Goal: Register for event/course

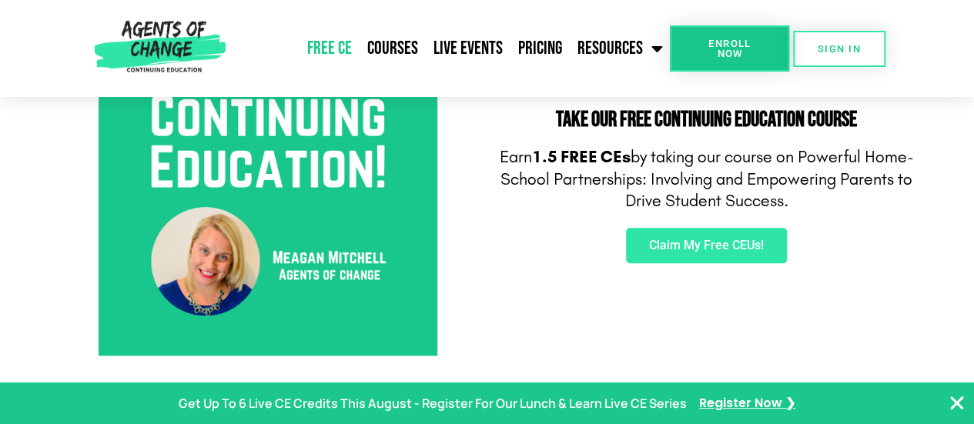
scroll to position [616, 0]
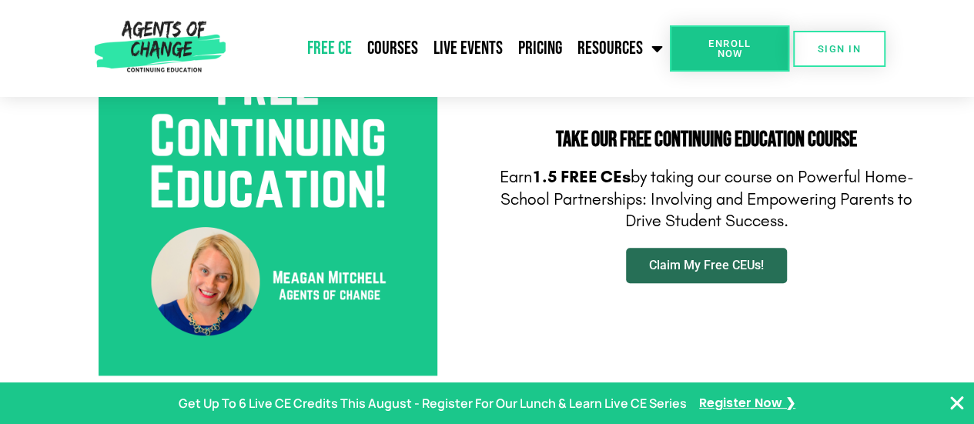
click at [687, 268] on span "Claim My Free CEUs!" at bounding box center [706, 266] width 115 height 12
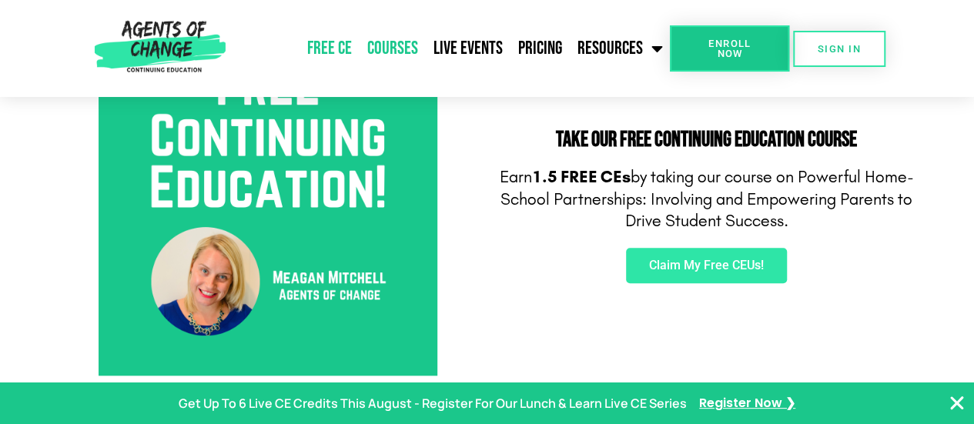
click at [404, 45] on link "Courses" at bounding box center [393, 48] width 66 height 39
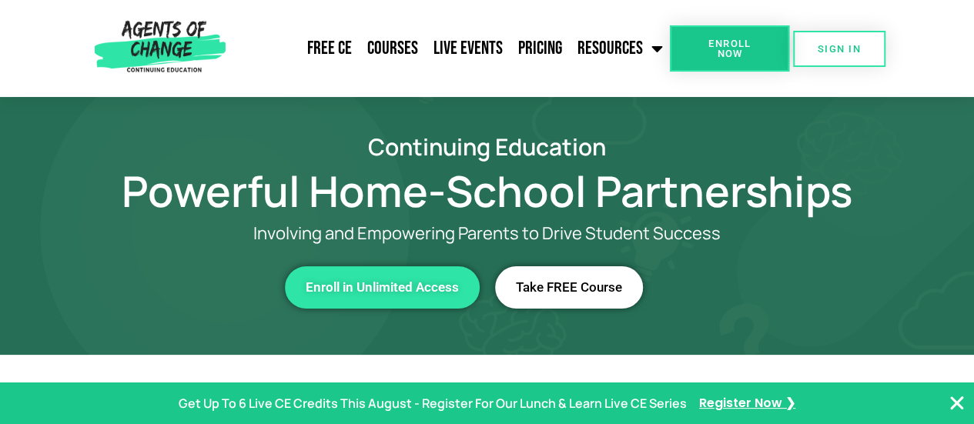
click at [584, 283] on span "Take FREE Course" at bounding box center [569, 287] width 106 height 13
